Goal: Task Accomplishment & Management: Use online tool/utility

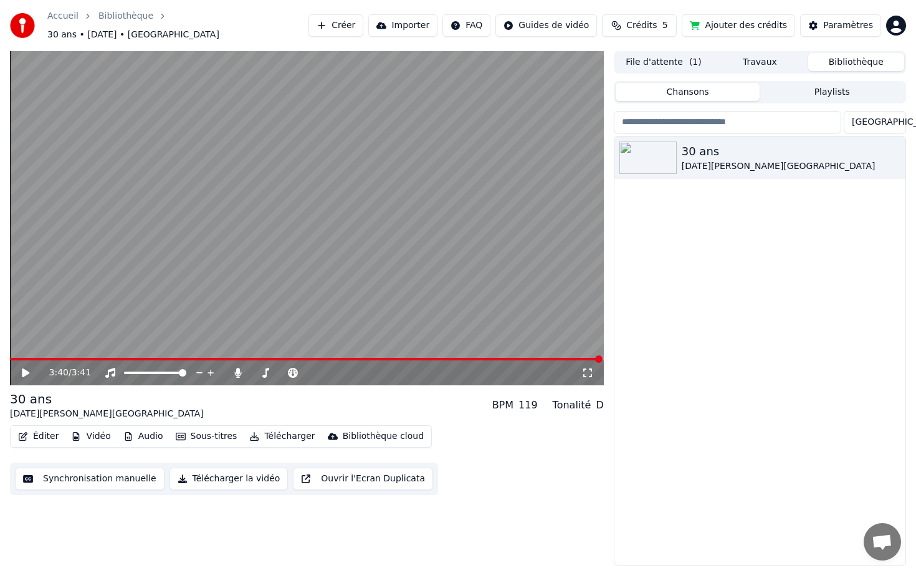
click at [80, 470] on button "Synchronisation manuelle" at bounding box center [90, 478] width 150 height 22
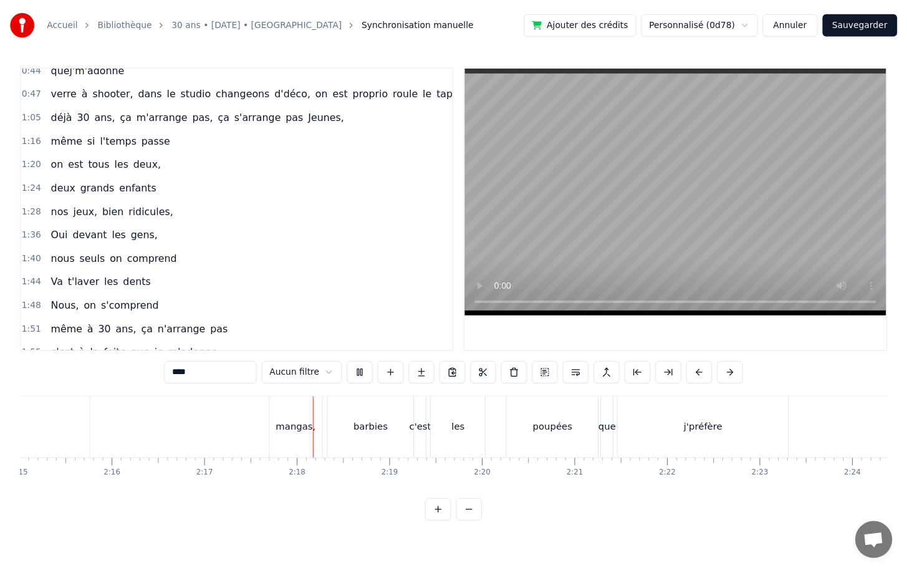
scroll to position [0, 12797]
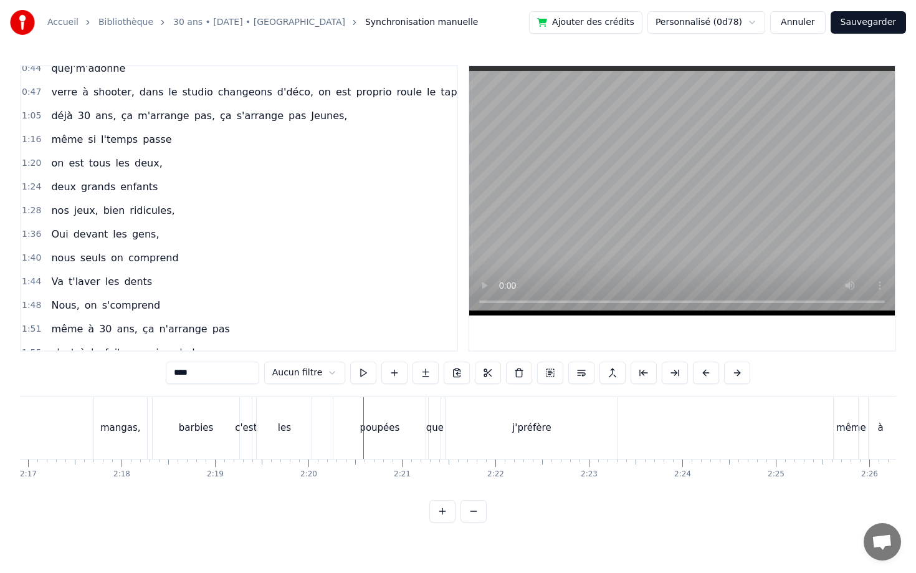
click at [800, 22] on button "Annuler" at bounding box center [797, 22] width 55 height 22
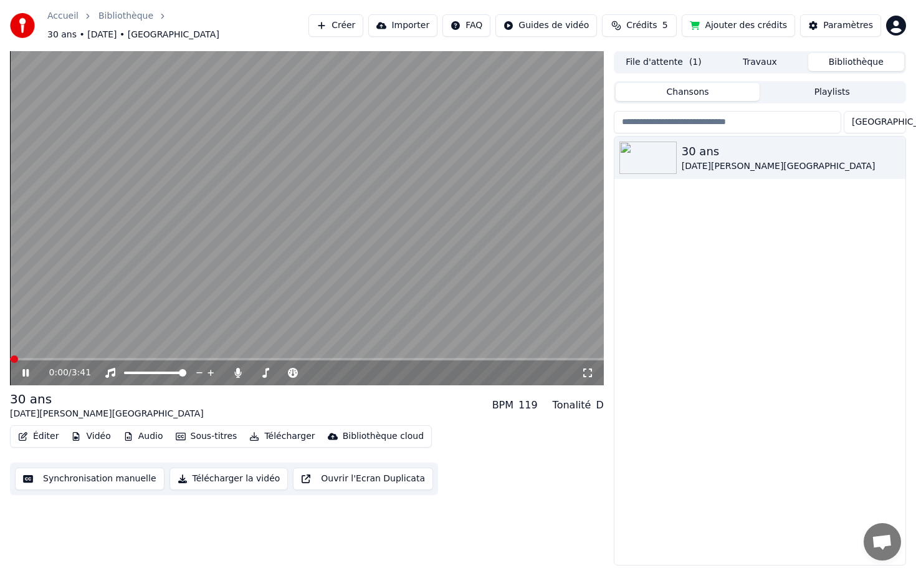
click at [52, 429] on button "Éditer" at bounding box center [38, 435] width 50 height 17
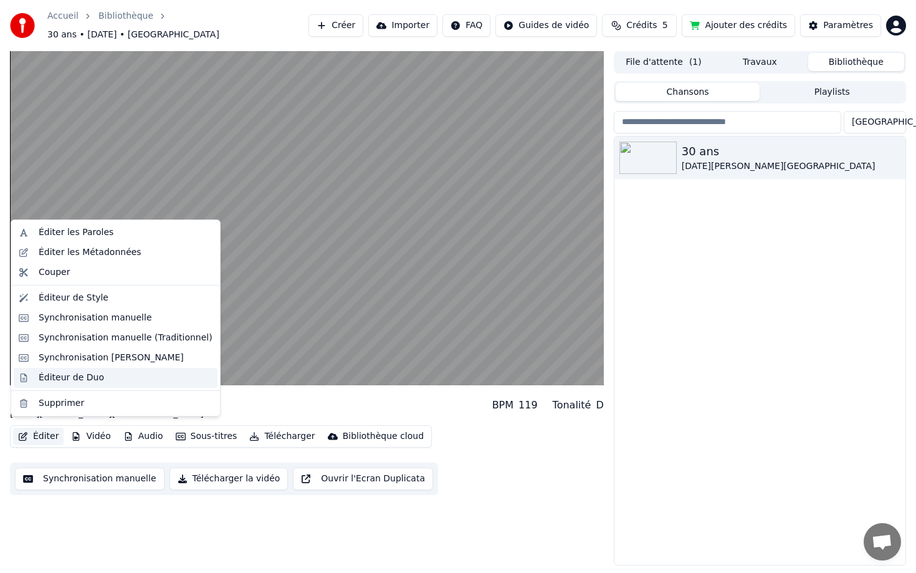
click at [136, 378] on div "Éditeur de Duo" at bounding box center [126, 377] width 174 height 12
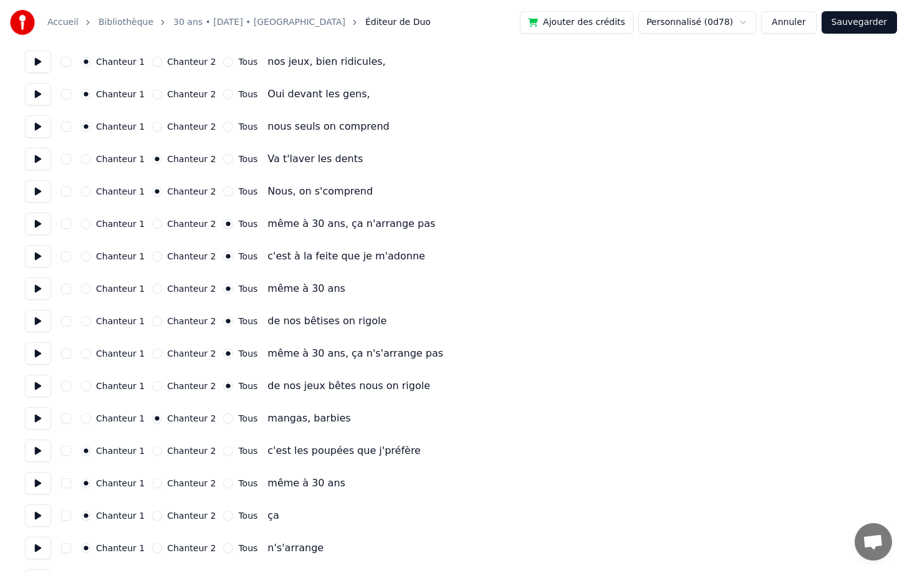
scroll to position [559, 0]
click at [158, 449] on div "Chanteur 2" at bounding box center [184, 449] width 64 height 10
click at [152, 449] on button "Chanteur 2" at bounding box center [157, 449] width 10 height 10
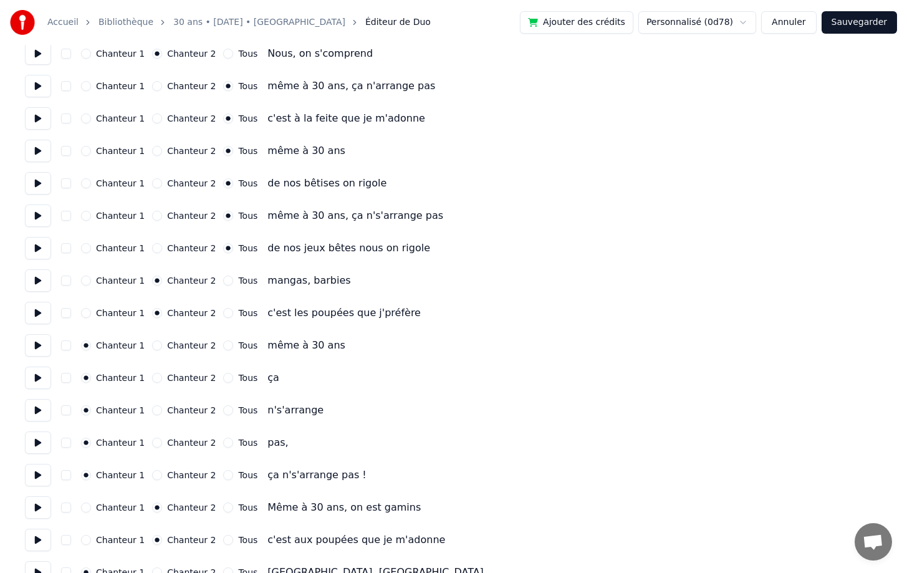
scroll to position [716, 0]
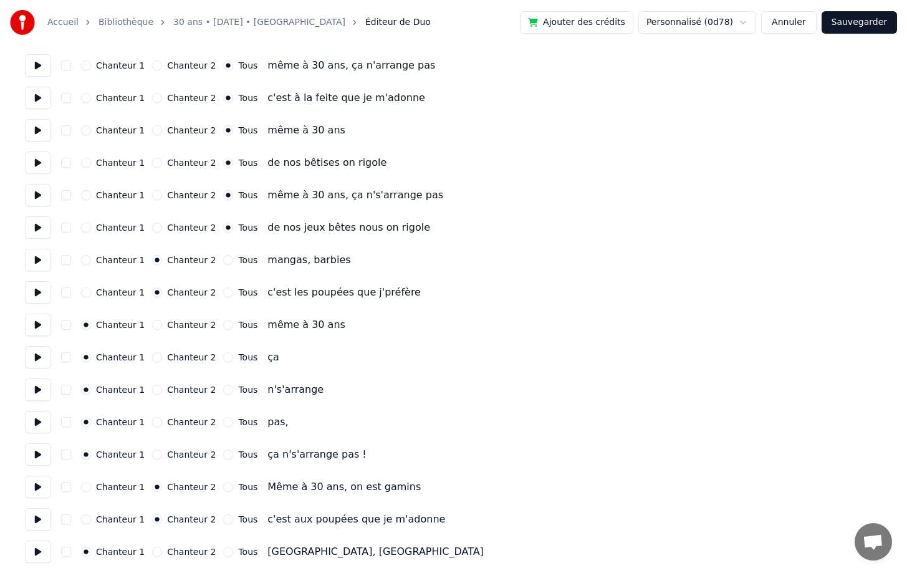
type button "1"
